Goal: Download file/media

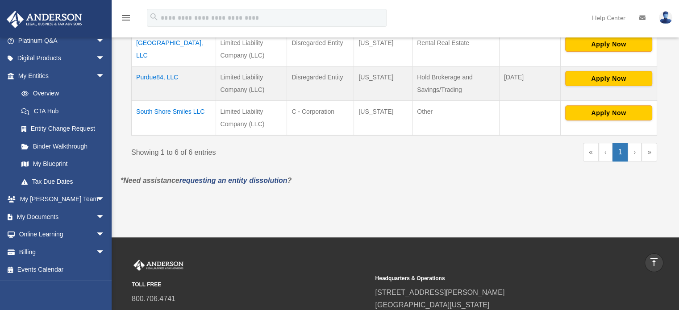
scroll to position [194, 0]
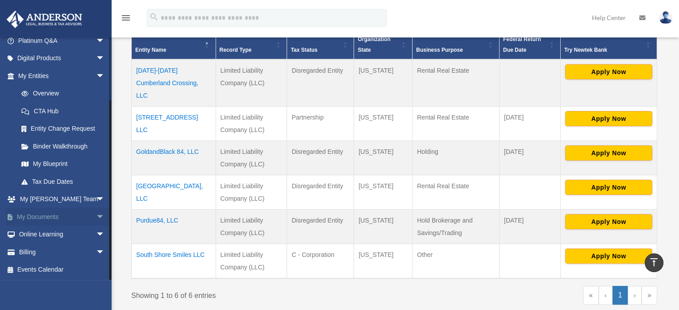
click at [53, 213] on link "My Documents arrow_drop_down" at bounding box center [62, 217] width 112 height 18
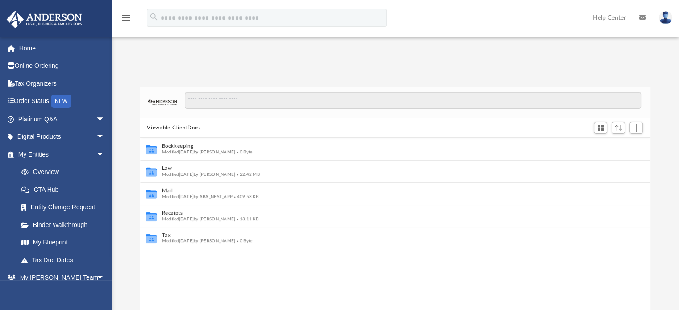
scroll to position [7, 7]
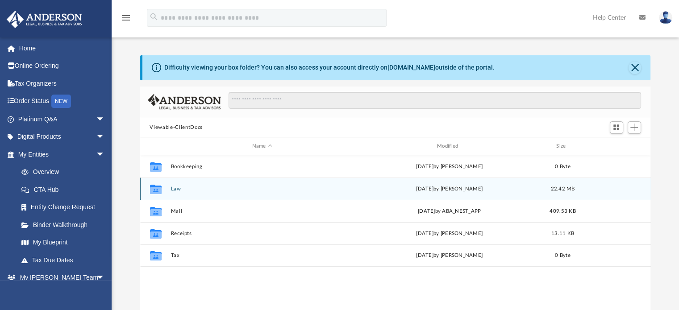
click at [180, 187] on button "Law" at bounding box center [261, 189] width 183 height 6
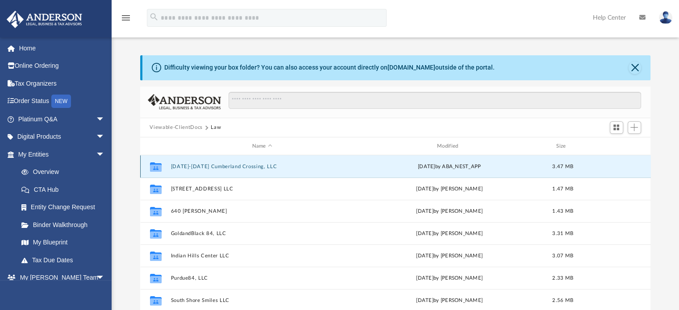
click at [205, 168] on button "[DATE]-[DATE] Cumberland Crossing, LLC" at bounding box center [261, 167] width 183 height 6
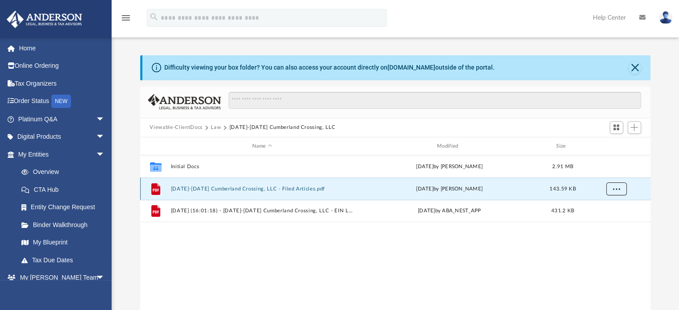
click at [617, 191] on span "More options" at bounding box center [615, 188] width 7 height 5
click at [609, 221] on li "Download" at bounding box center [608, 220] width 26 height 9
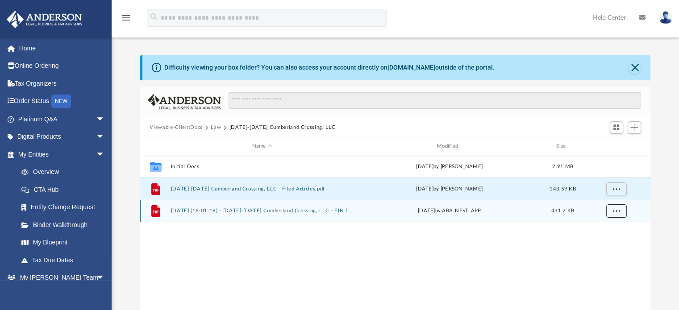
click at [620, 211] on button "More options" at bounding box center [615, 211] width 21 height 13
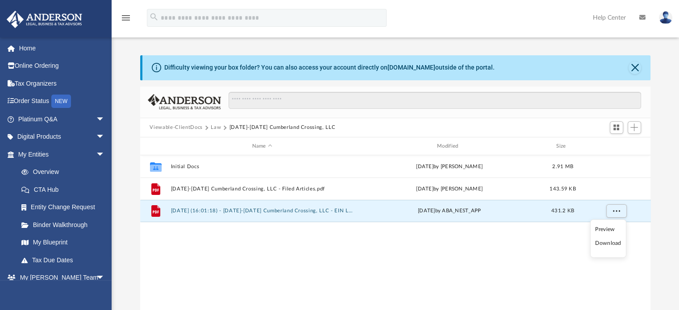
click at [611, 243] on li "Download" at bounding box center [608, 243] width 26 height 9
